Goal: Information Seeking & Learning: Check status

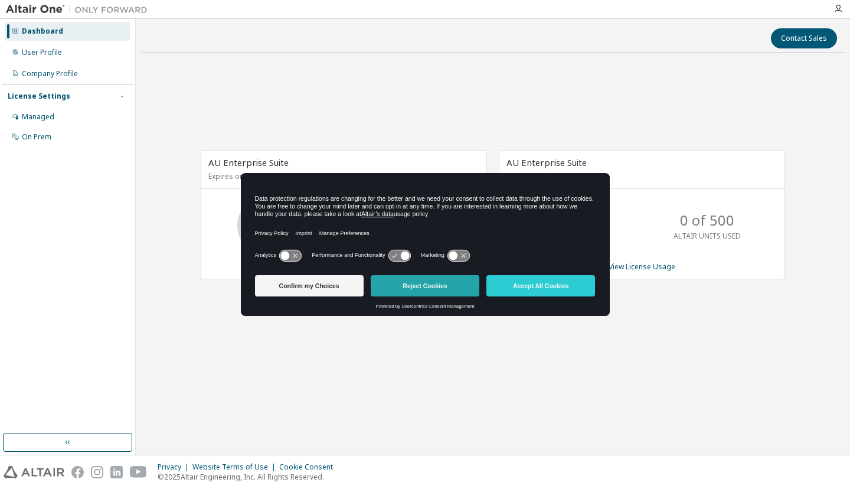
click at [428, 279] on button "Reject Cookies" at bounding box center [425, 285] width 109 height 21
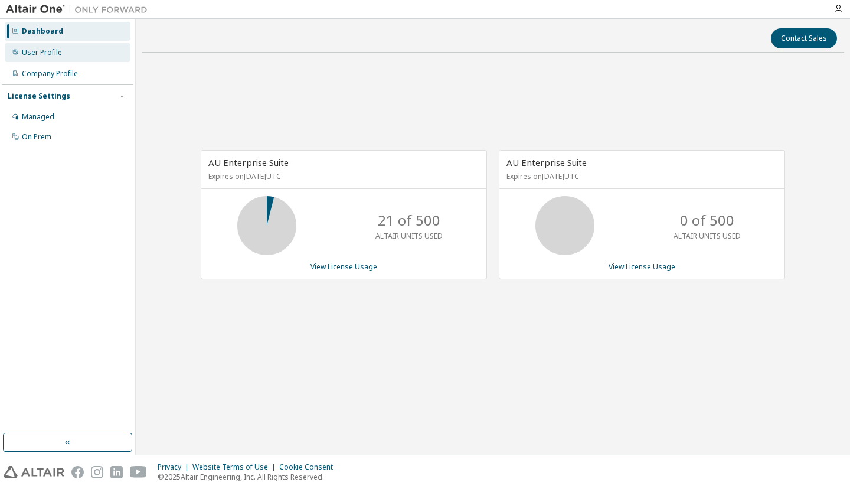
click at [63, 50] on div "User Profile" at bounding box center [68, 52] width 126 height 19
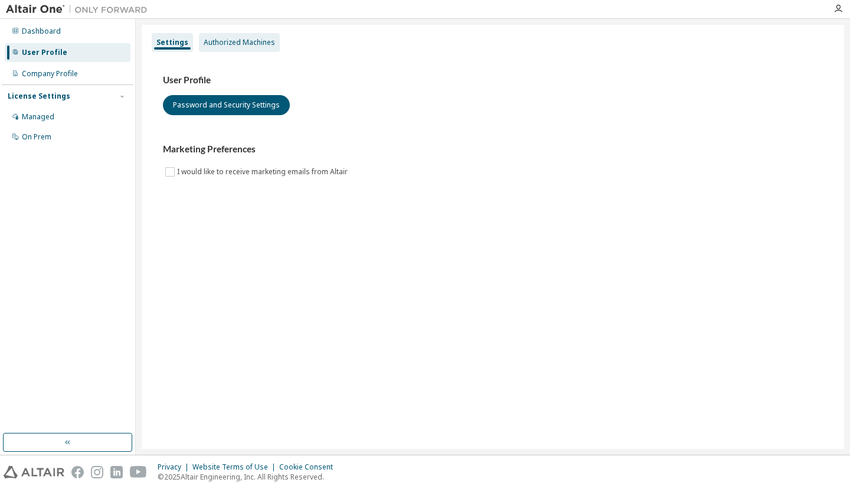
click at [213, 39] on div "Authorized Machines" at bounding box center [239, 42] width 71 height 9
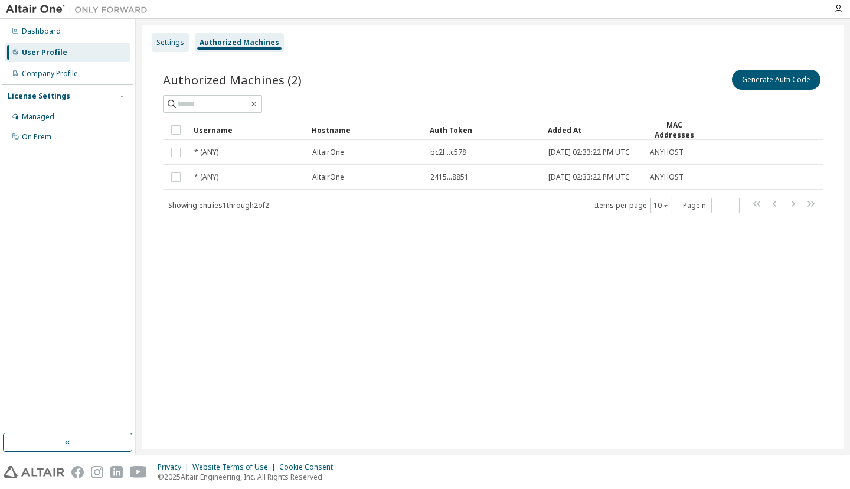
click at [164, 48] on div "Settings" at bounding box center [170, 42] width 37 height 19
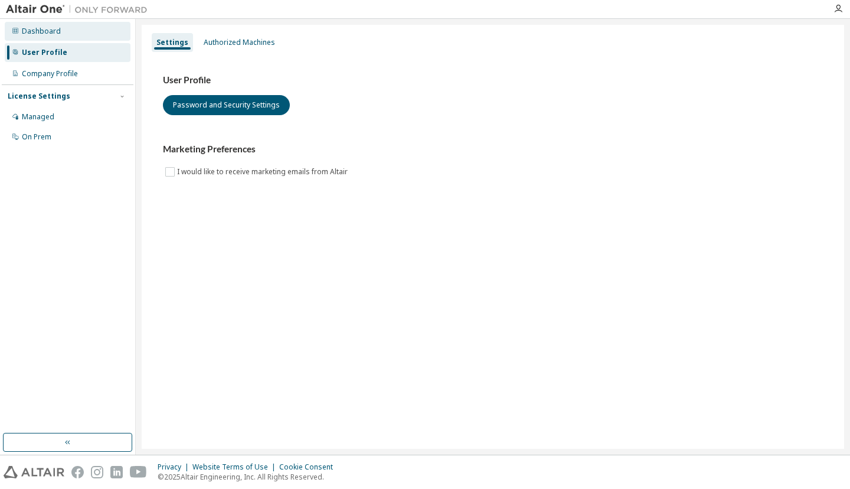
click at [44, 34] on div "Dashboard" at bounding box center [41, 31] width 39 height 9
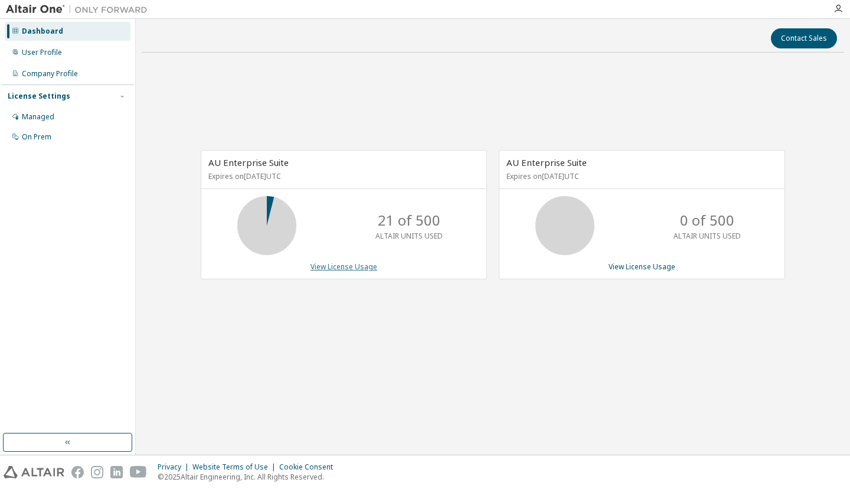
click at [350, 267] on link "View License Usage" at bounding box center [343, 266] width 67 height 10
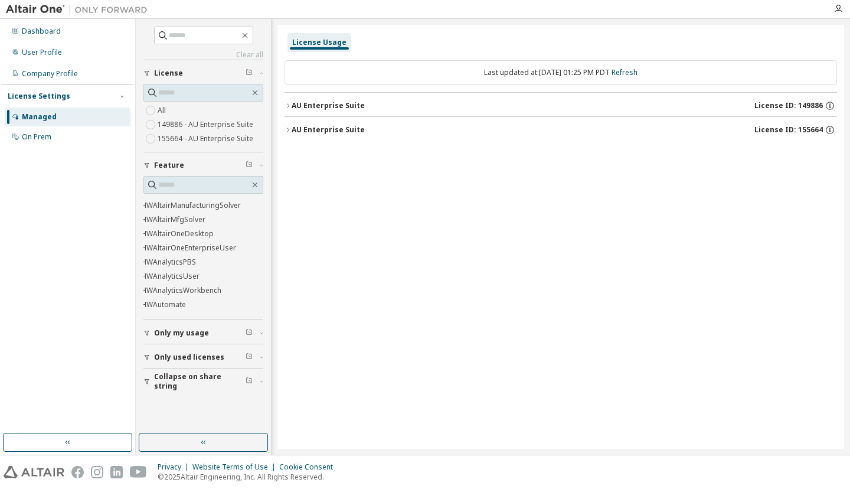
scroll to position [0, 16]
click at [315, 123] on button "AU Enterprise Suite License ID: 155664" at bounding box center [560, 130] width 552 height 26
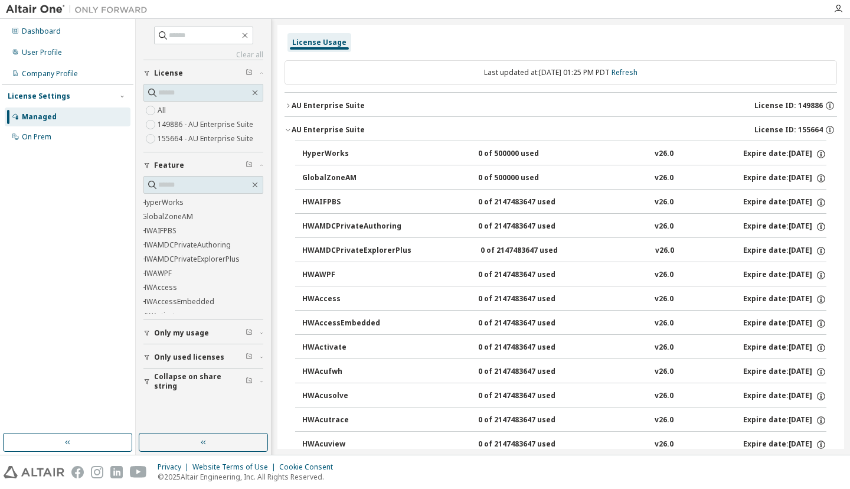
click at [316, 126] on div "AU Enterprise Suite" at bounding box center [328, 129] width 73 height 9
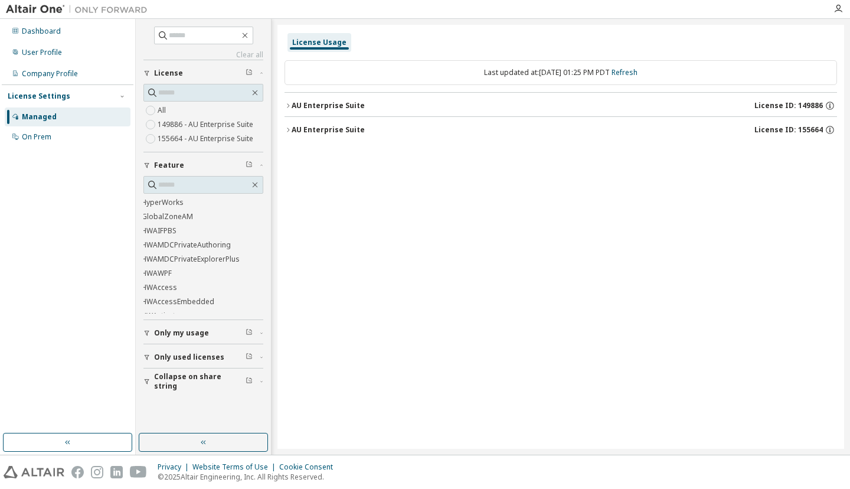
click at [313, 109] on div "AU Enterprise Suite" at bounding box center [328, 105] width 73 height 9
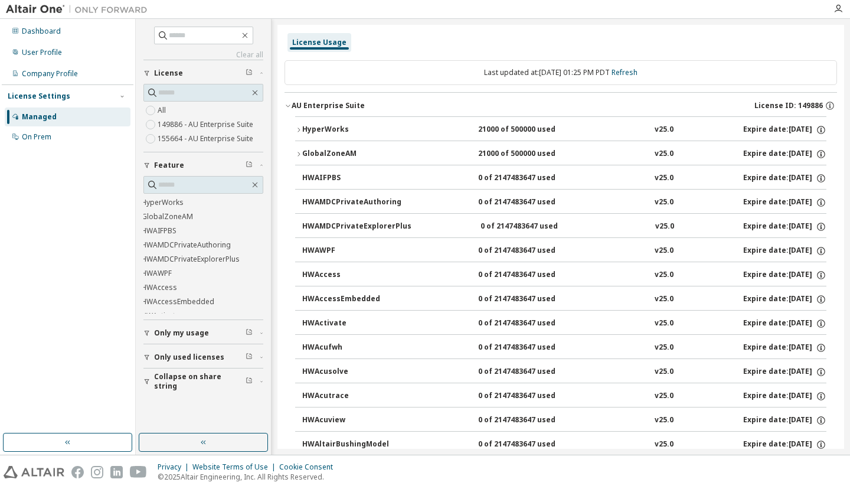
click at [313, 103] on div "AU Enterprise Suite" at bounding box center [328, 105] width 73 height 9
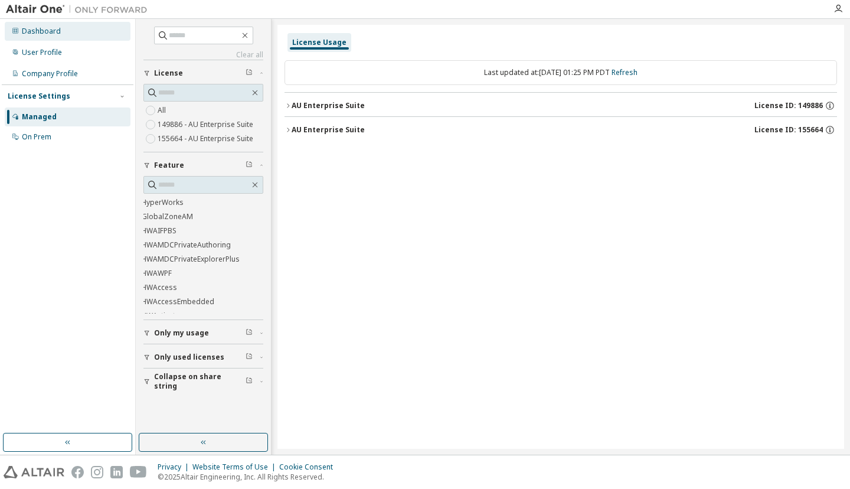
click at [46, 35] on div "Dashboard" at bounding box center [41, 31] width 39 height 9
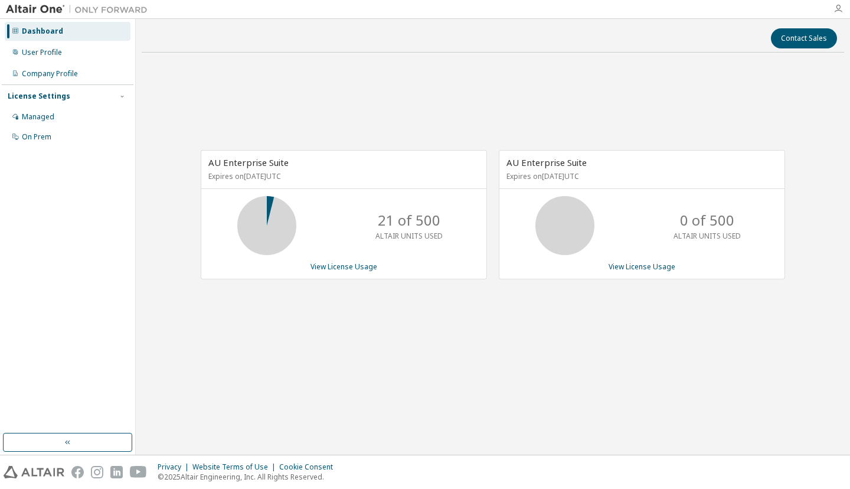
click at [837, 12] on icon "button" at bounding box center [837, 8] width 9 height 9
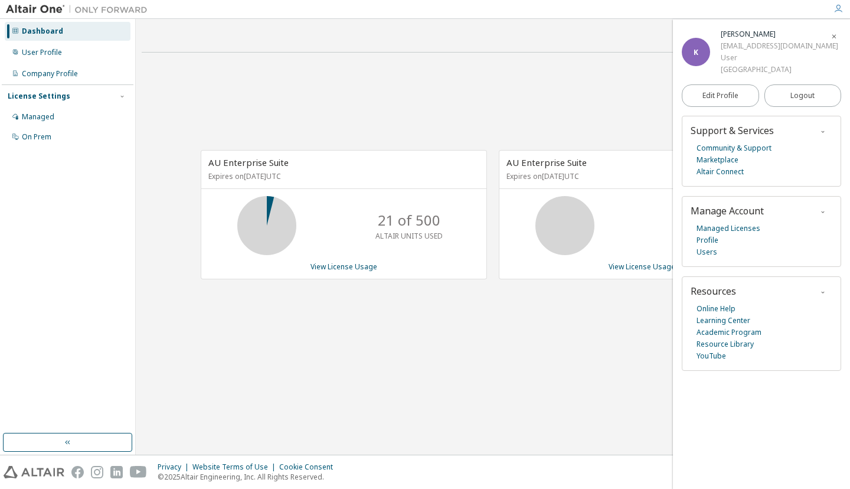
click at [477, 91] on div "AU Enterprise Suite Expires on [DATE] UTC 21 of 500 ALTAIR UNITS USED View Lice…" at bounding box center [493, 221] width 702 height 318
click at [836, 42] on span "button" at bounding box center [834, 36] width 12 height 19
